Goal: Information Seeking & Learning: Understand process/instructions

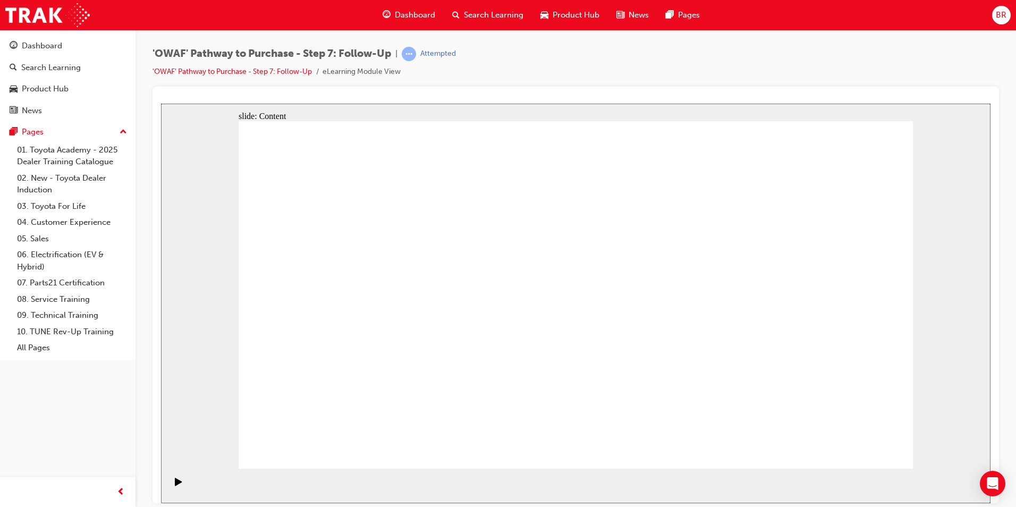
drag, startPoint x: 638, startPoint y: 333, endPoint x: 632, endPoint y: 334, distance: 5.9
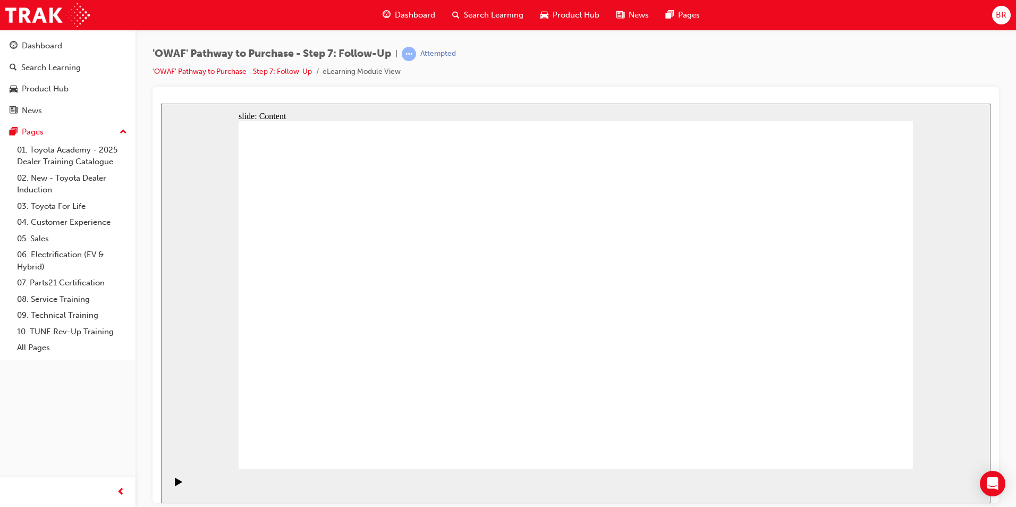
drag, startPoint x: 347, startPoint y: 384, endPoint x: 359, endPoint y: 333, distance: 51.9
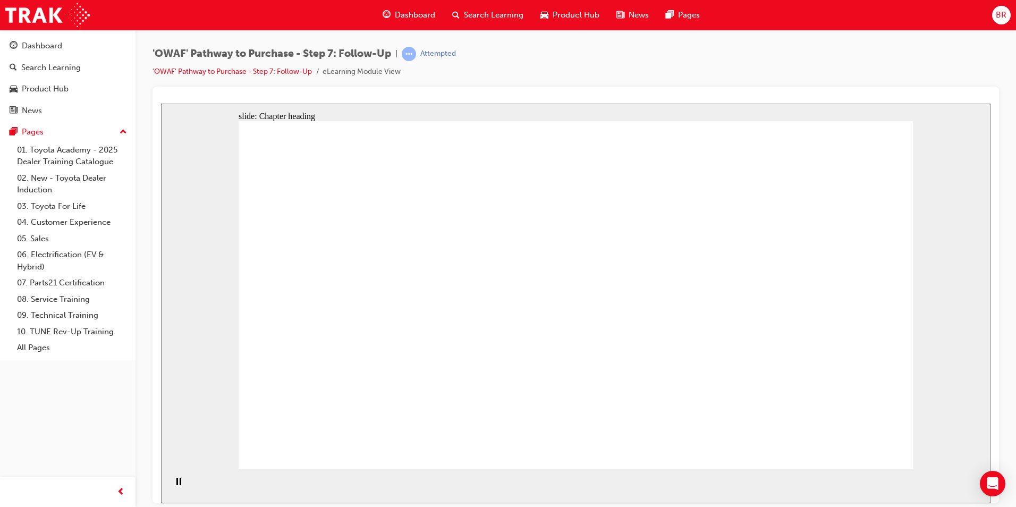
drag, startPoint x: 824, startPoint y: 441, endPoint x: 840, endPoint y: 447, distance: 17.7
